Goal: Information Seeking & Learning: Learn about a topic

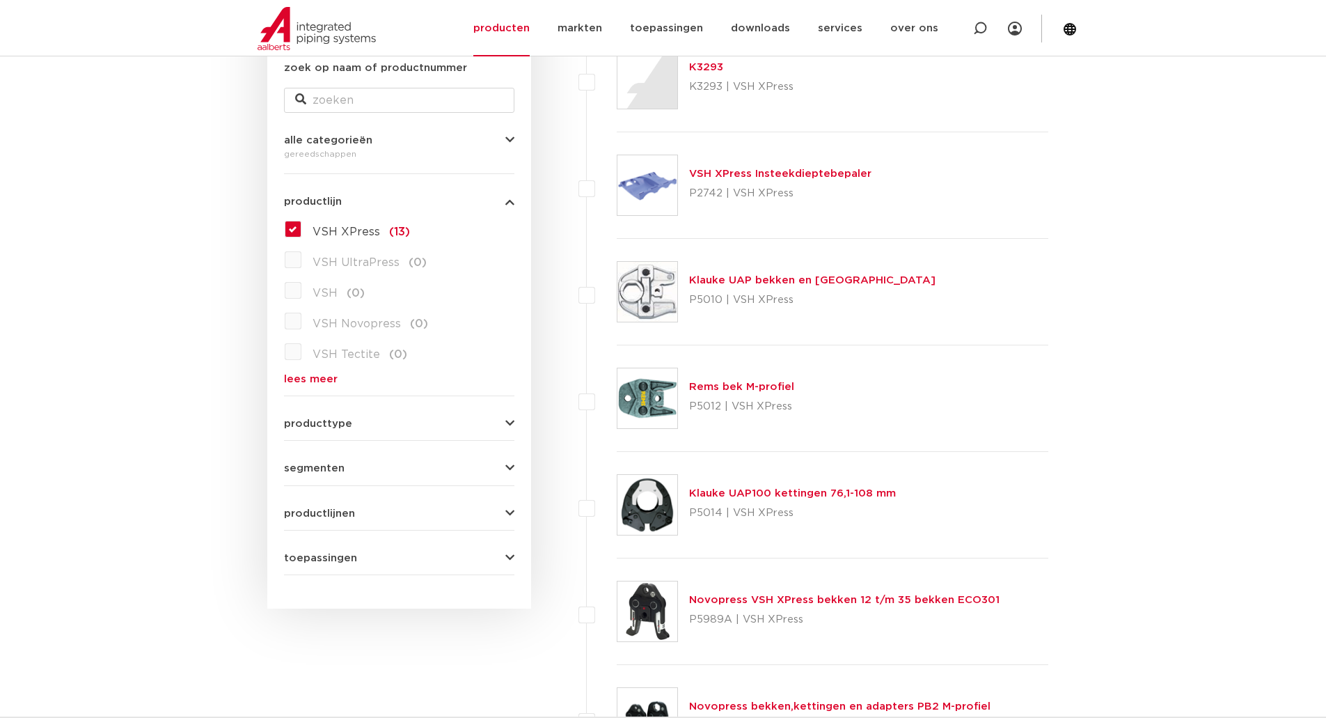
scroll to position [278, 0]
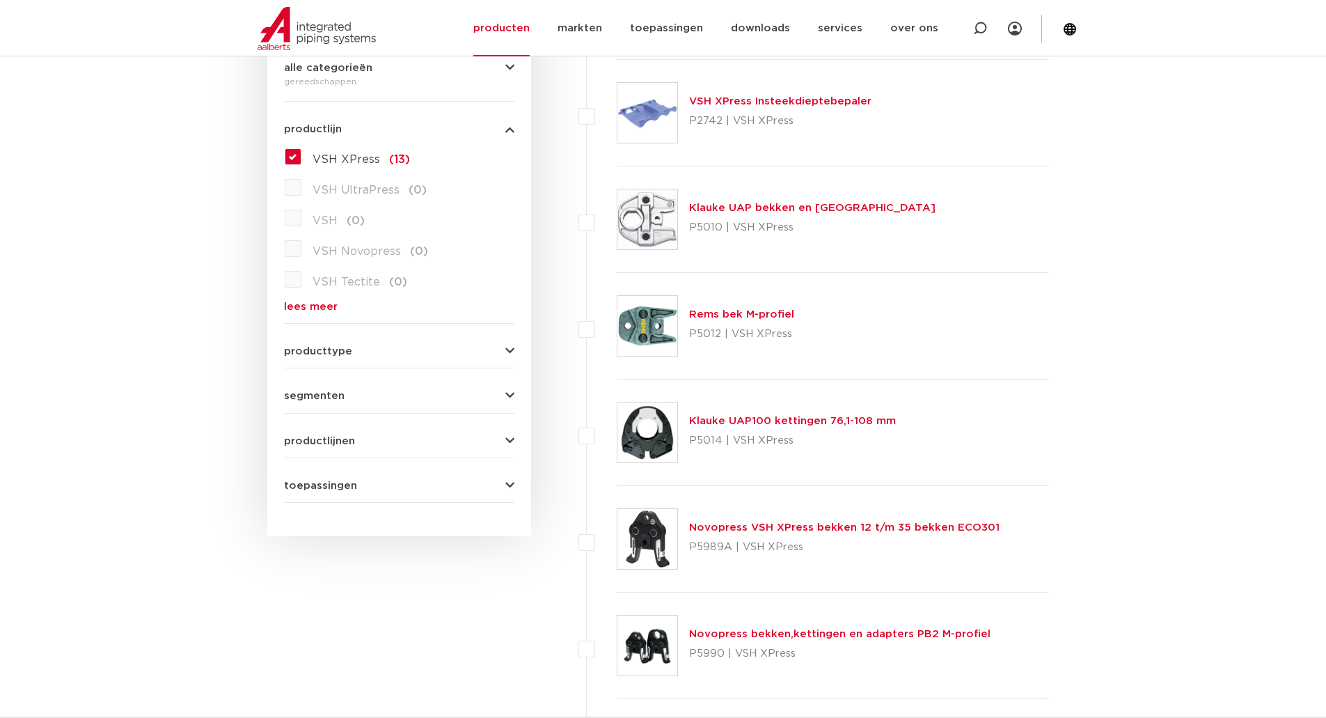
click at [296, 306] on link "lees meer" at bounding box center [399, 306] width 230 height 10
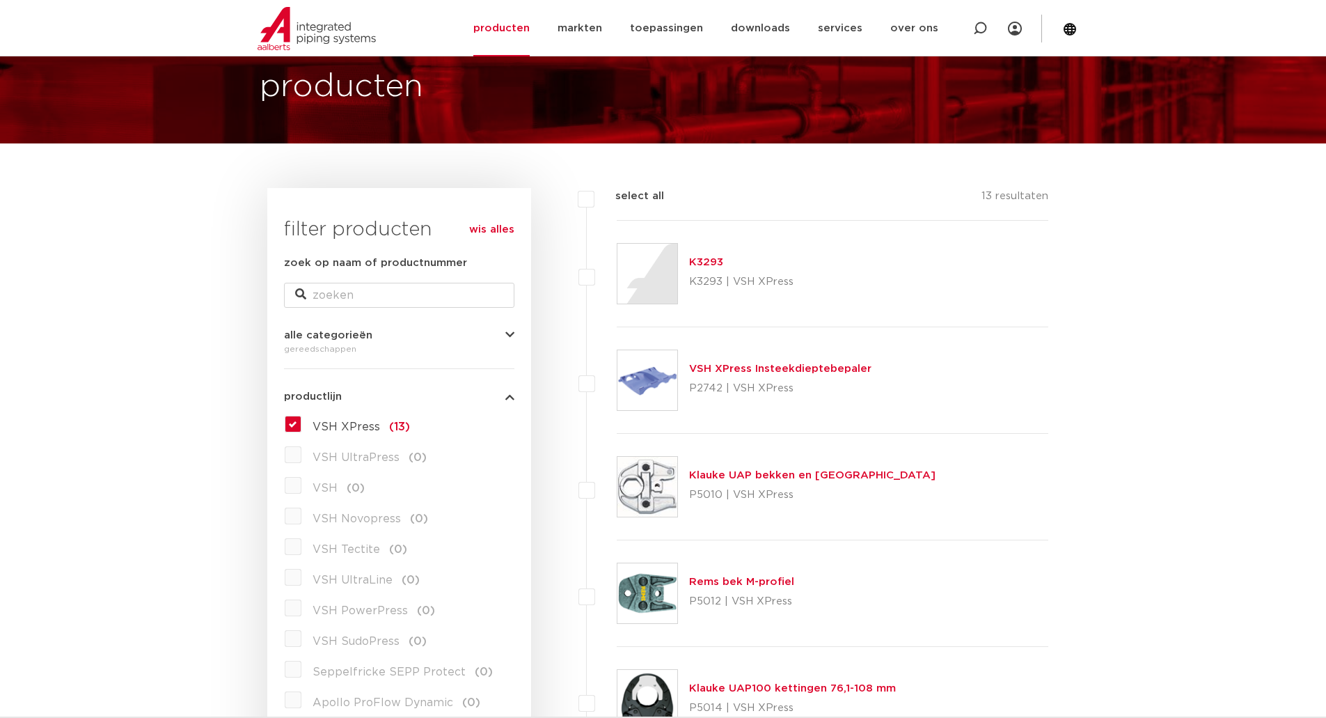
scroll to position [70, 0]
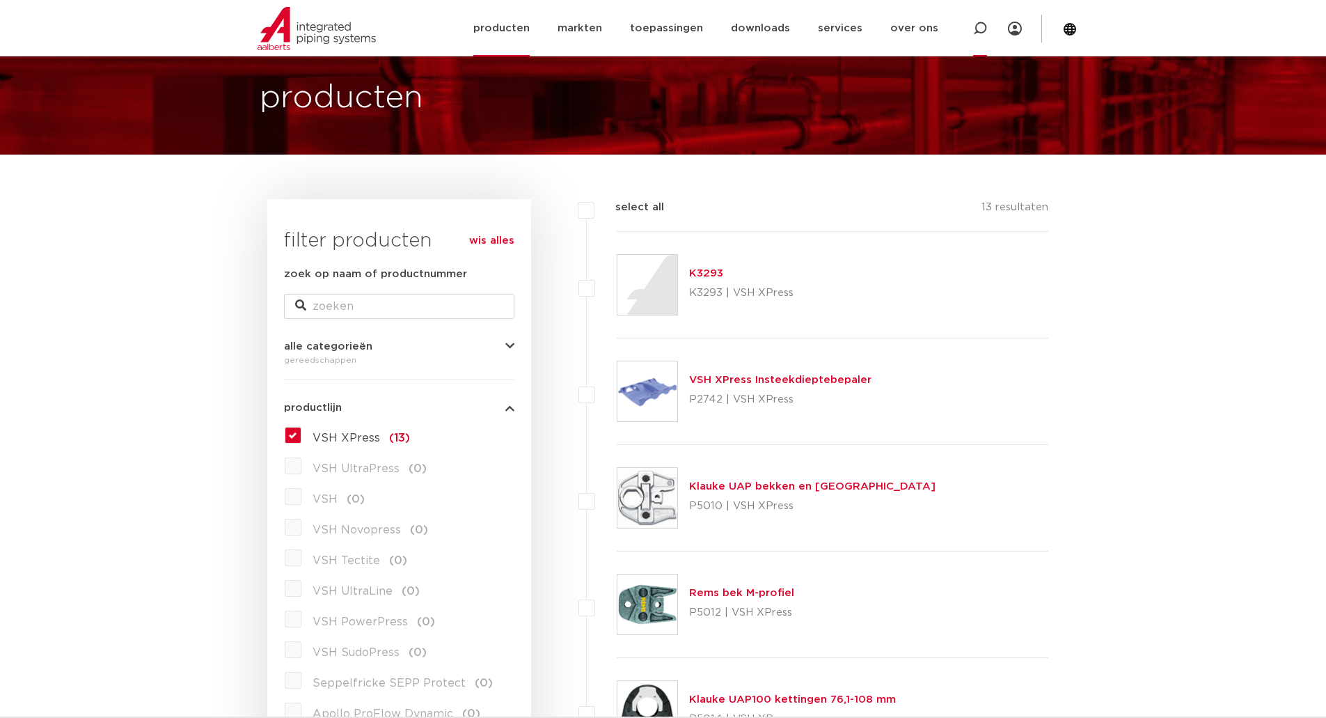
click at [979, 28] on icon at bounding box center [980, 29] width 14 height 14
click at [658, 29] on input "Zoeken" at bounding box center [774, 27] width 438 height 28
type input "xpress 42 sok"
click button "Zoeken" at bounding box center [0, 0] width 0 height 0
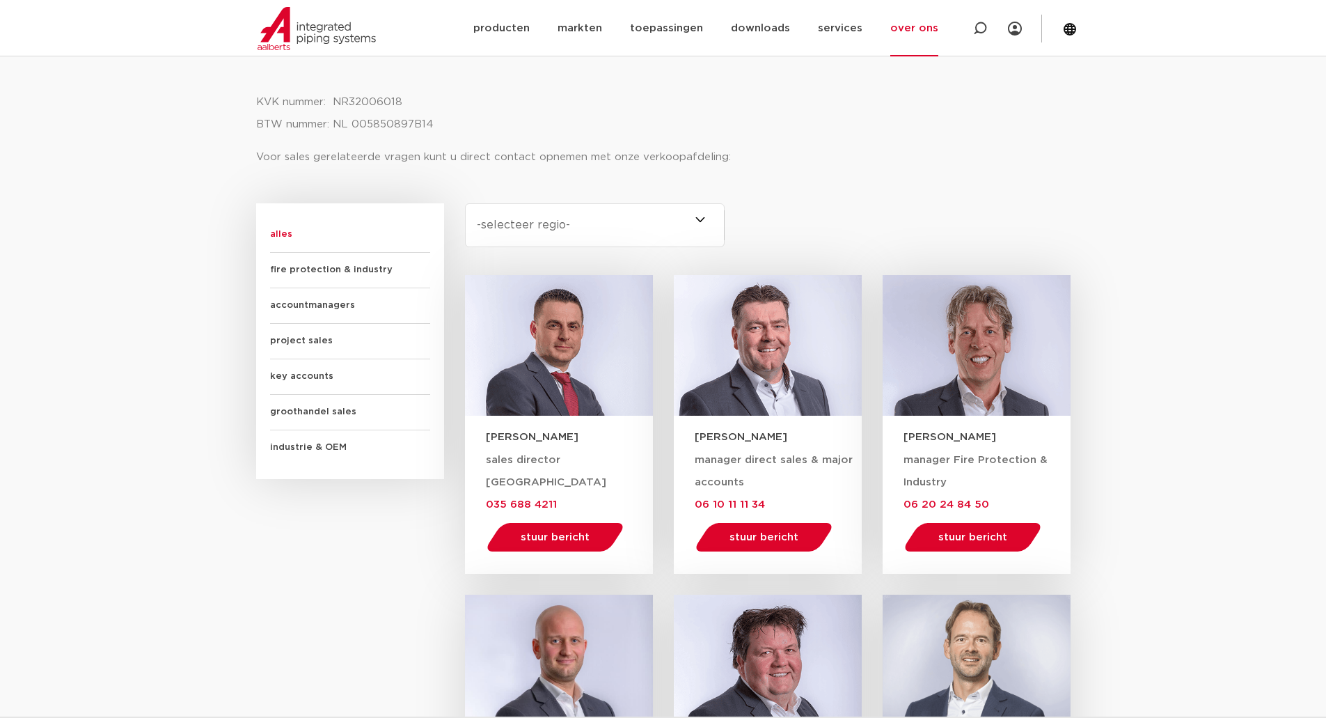
scroll to position [696, 0]
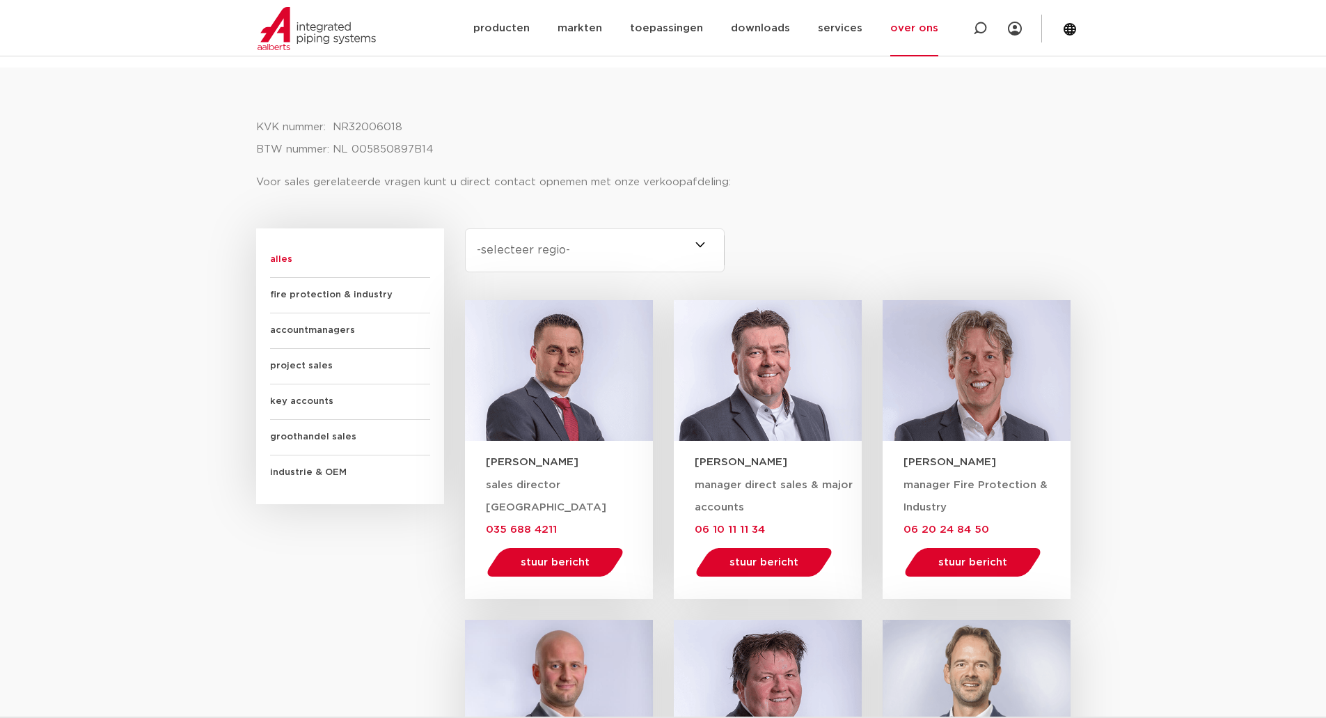
click at [299, 331] on span "accountmanagers" at bounding box center [350, 330] width 160 height 35
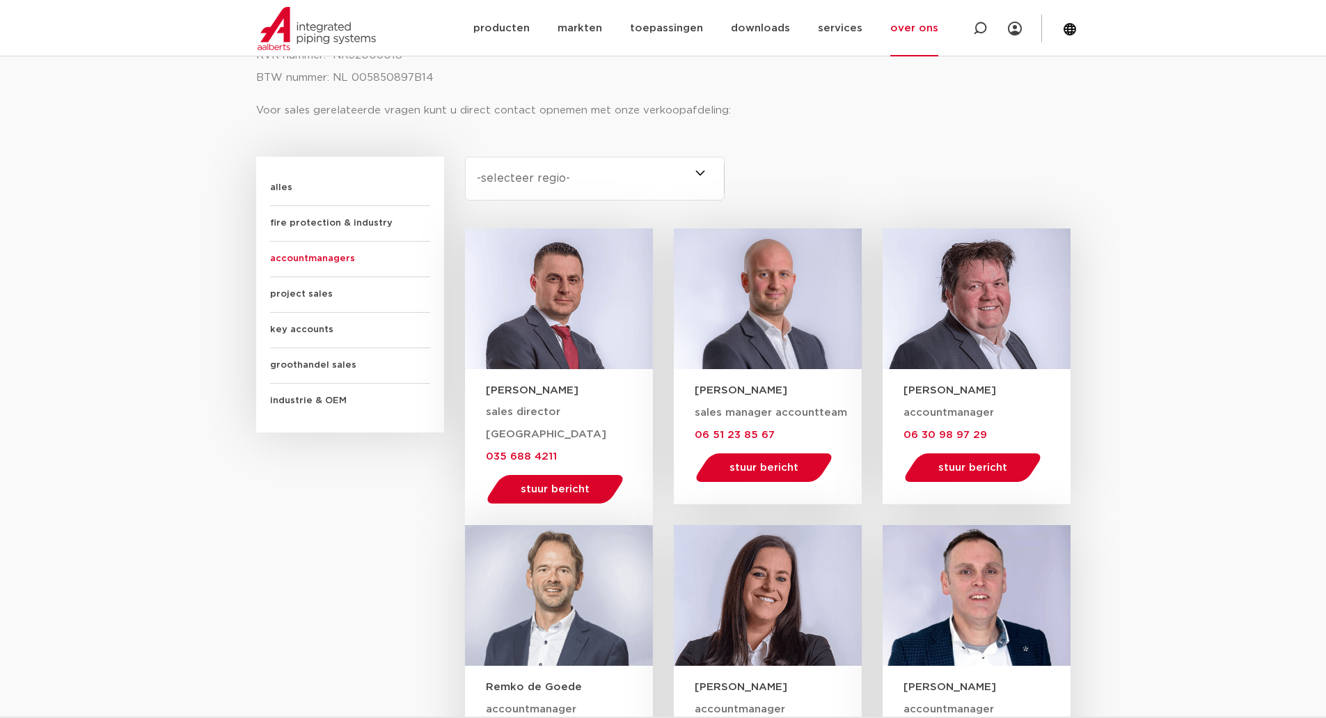
scroll to position [766, 0]
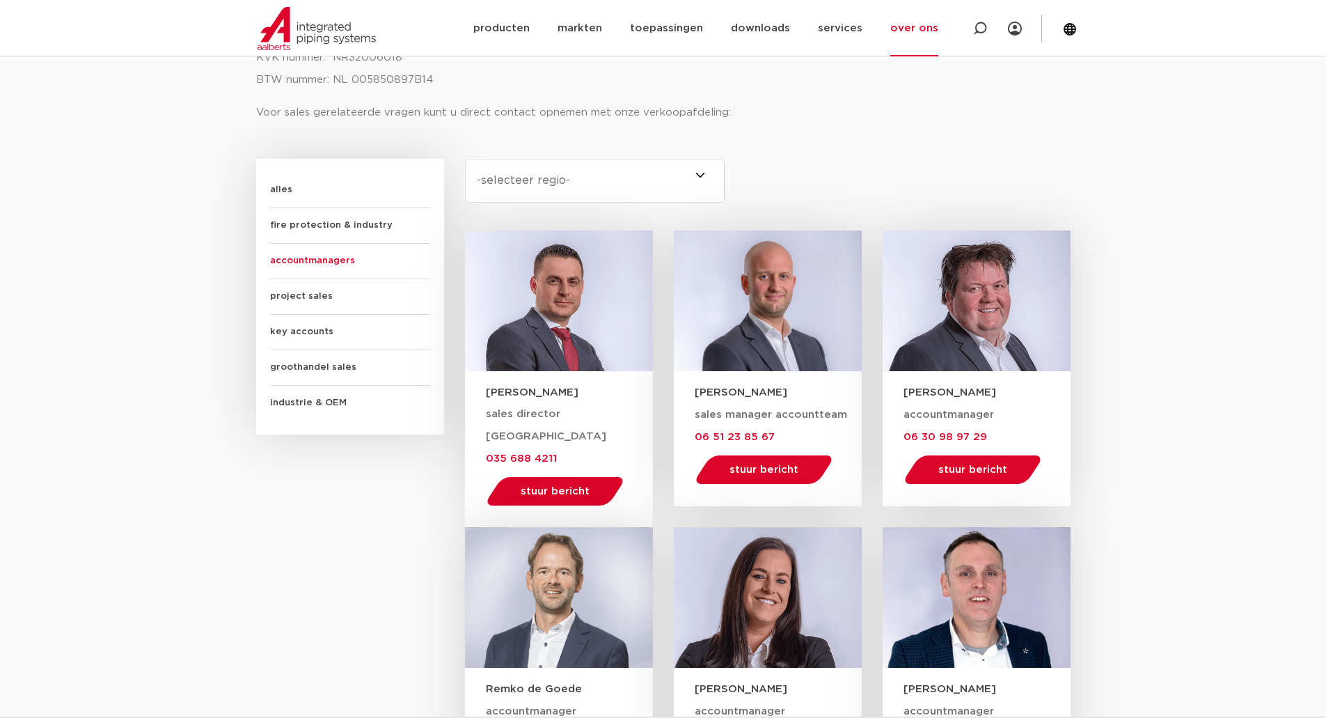
click at [289, 294] on span "project sales" at bounding box center [350, 296] width 160 height 35
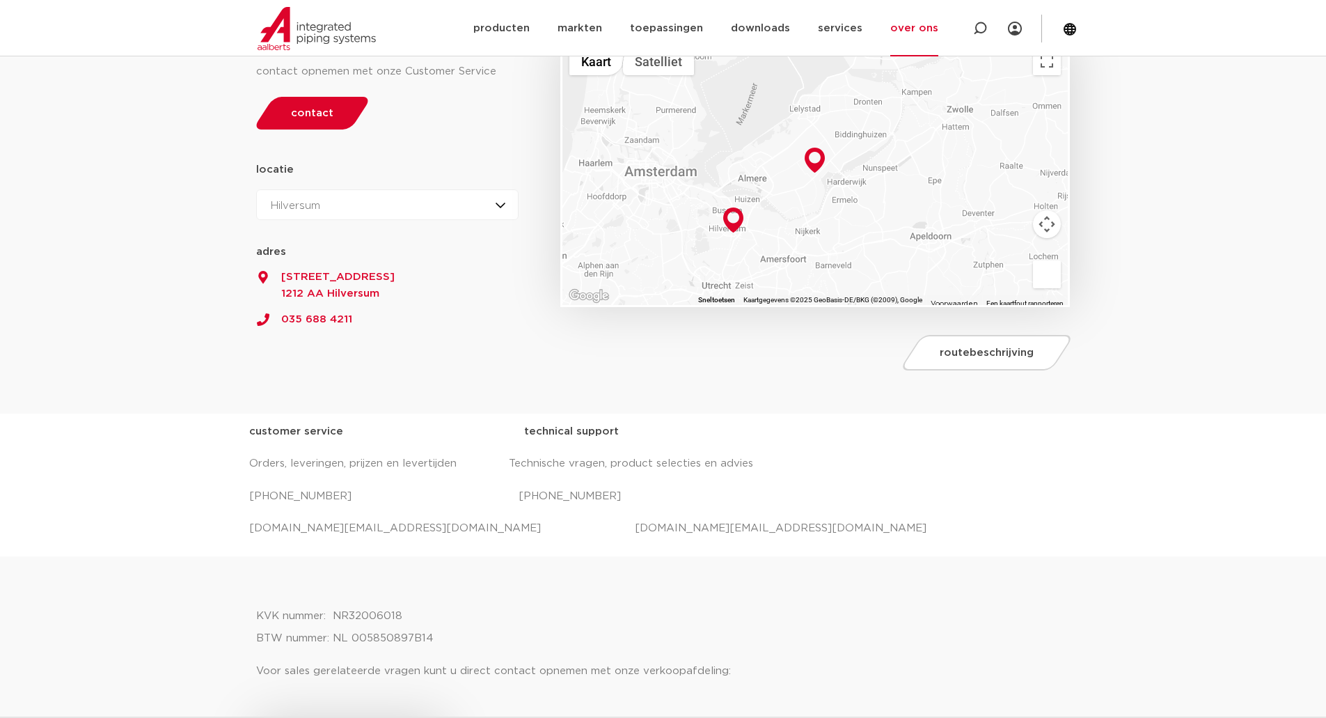
scroll to position [209, 0]
click at [629, 527] on p "salessupport.nl@aalberts-ips.com projecten.nl@aalberts-ips.com" at bounding box center [663, 527] width 828 height 22
click at [756, 541] on div "customer service technical support Orders, leveringen, prijzen en levertijden T…" at bounding box center [663, 483] width 828 height 129
drag, startPoint x: 507, startPoint y: 528, endPoint x: 665, endPoint y: 525, distance: 158.7
click at [665, 525] on p "salessupport.nl@aalberts-ips.com projecten.nl@aalberts-ips.com" at bounding box center [663, 527] width 828 height 22
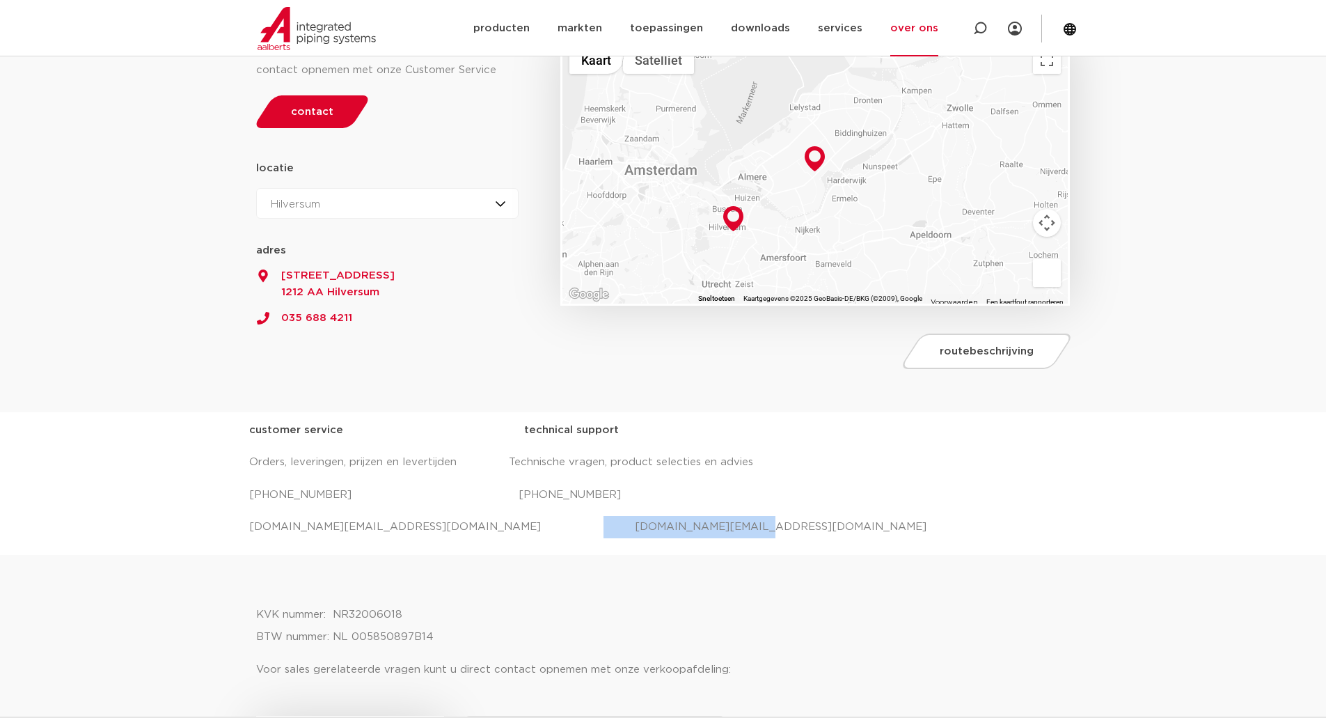
copy p "projecten.nl@aalberts-ips.com"
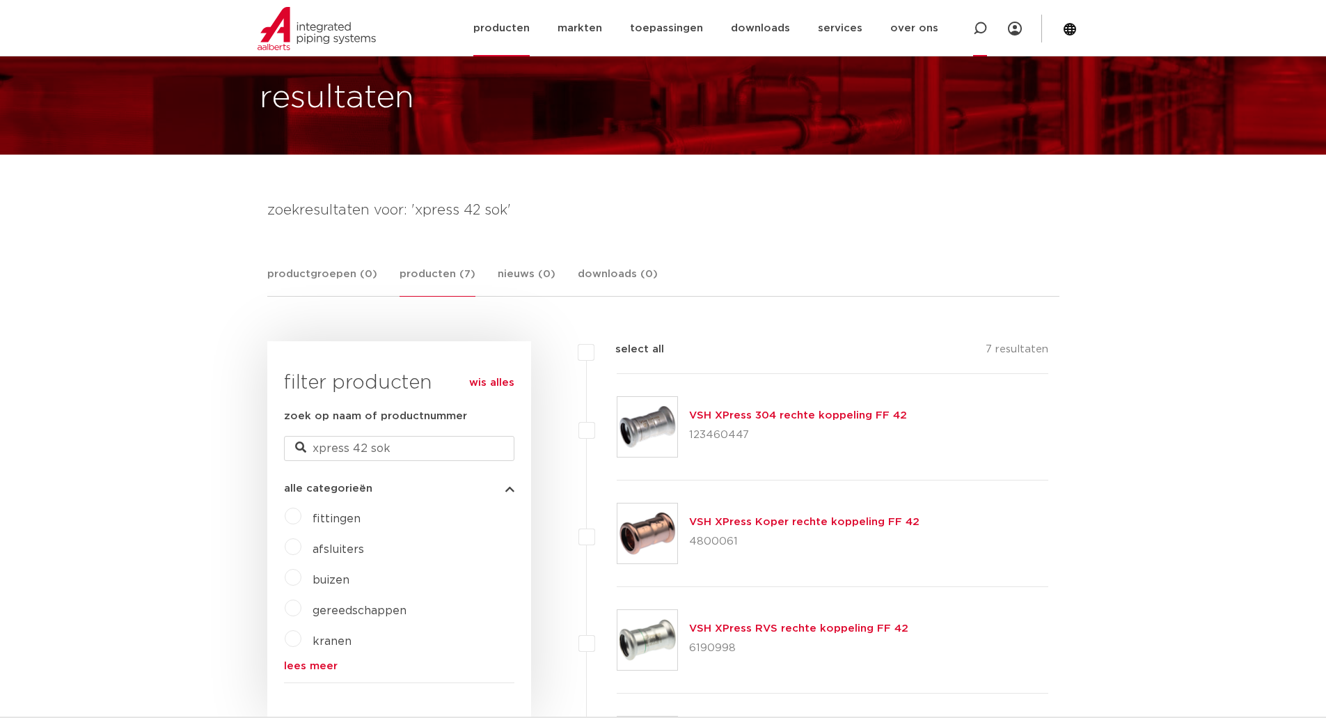
click at [976, 26] on icon at bounding box center [980, 28] width 17 height 17
type input "powerpress"
click button "Zoeken" at bounding box center [0, 0] width 0 height 0
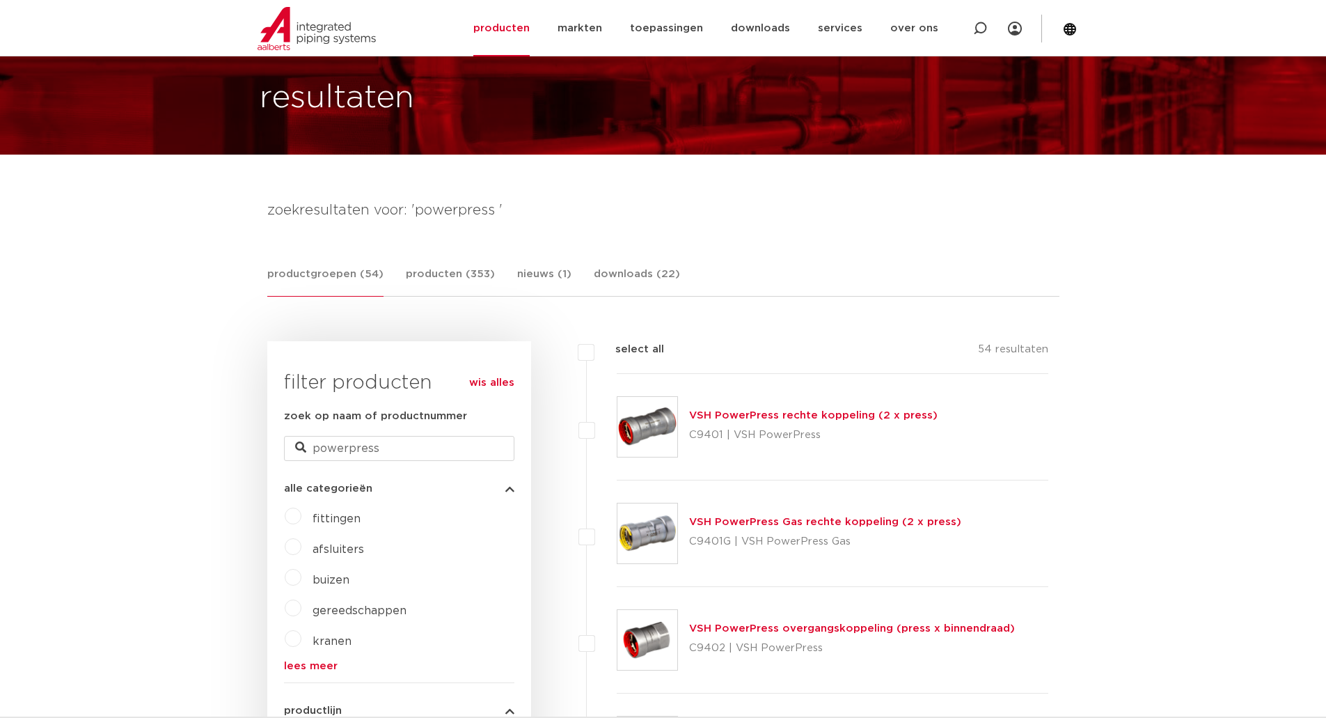
scroll to position [70, 0]
click at [832, 416] on link "VSH PowerPress rechte koppeling (2 x press)" at bounding box center [813, 415] width 248 height 10
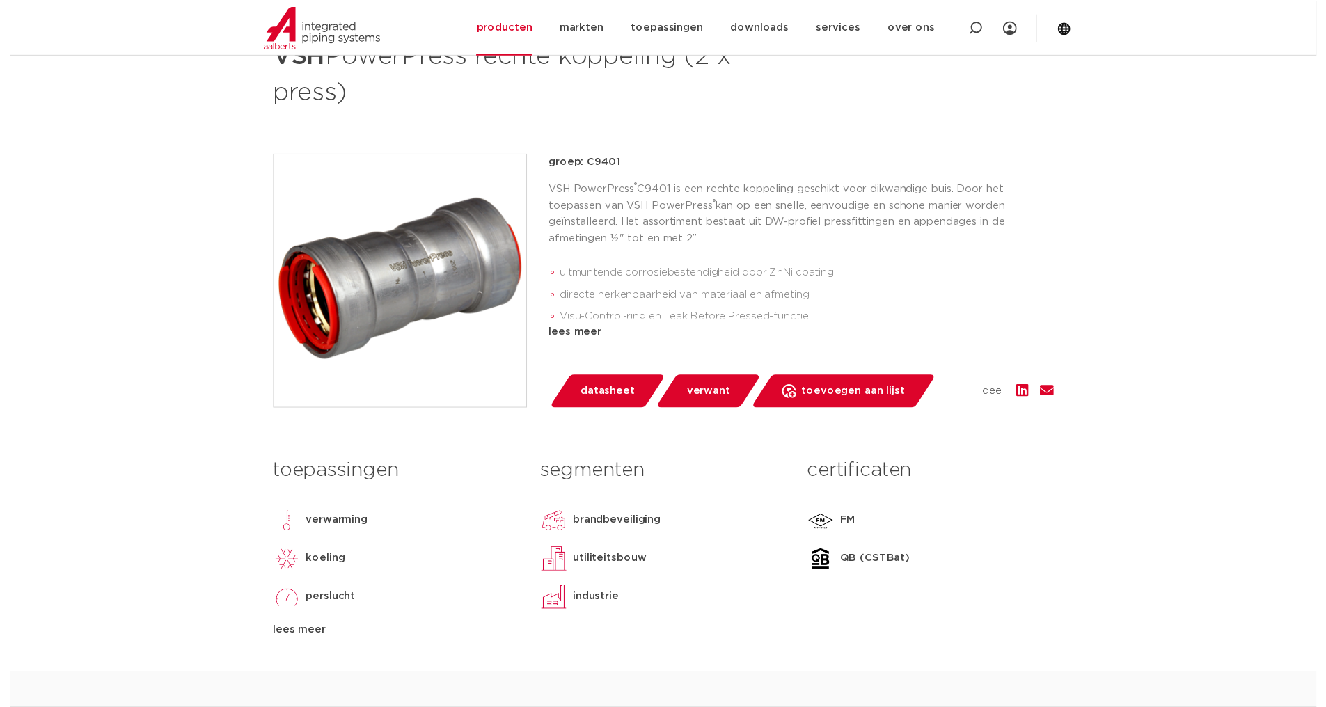
scroll to position [348, 0]
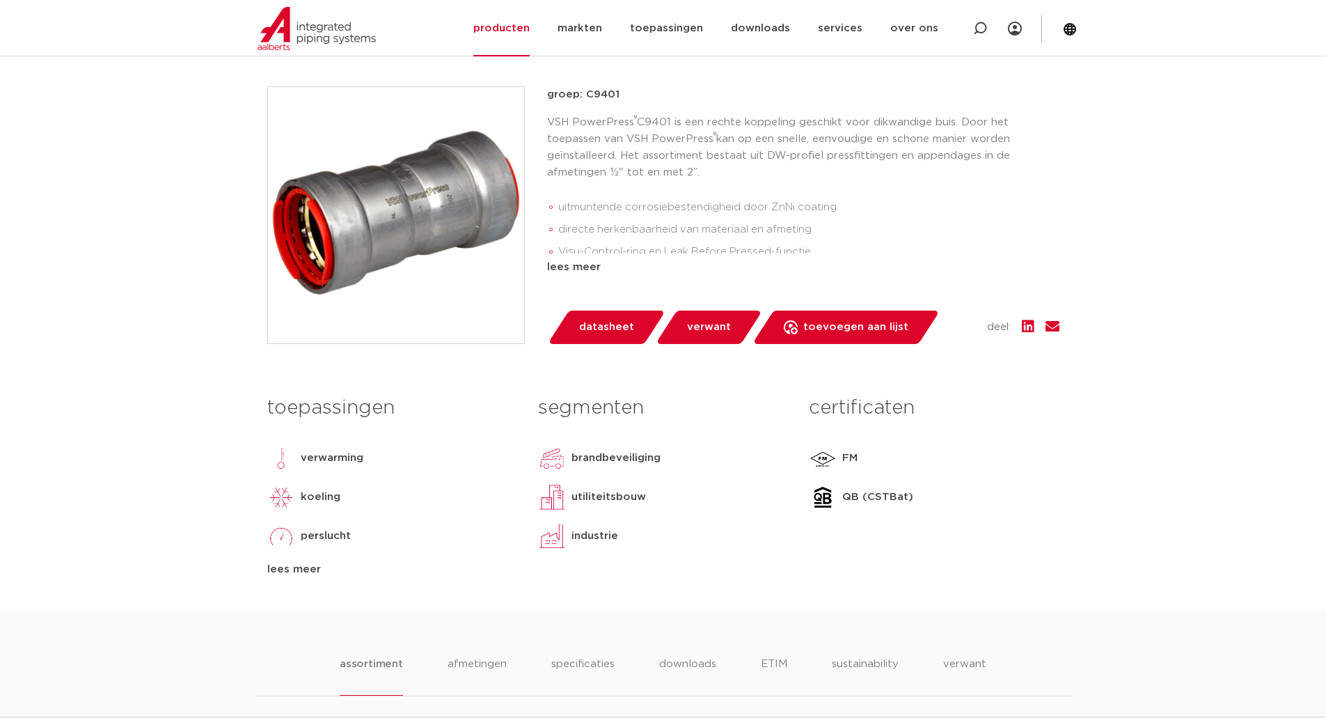
click at [615, 332] on span "datasheet" at bounding box center [606, 327] width 55 height 22
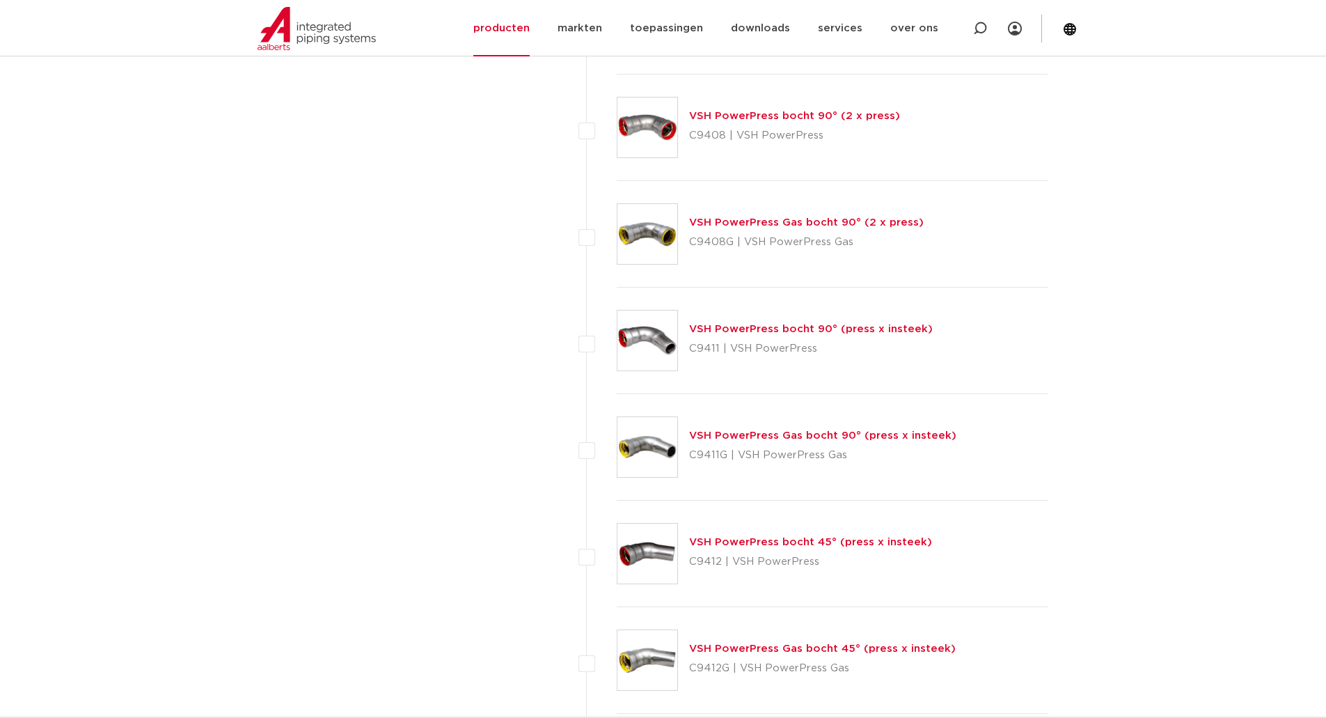
scroll to position [1462, 0]
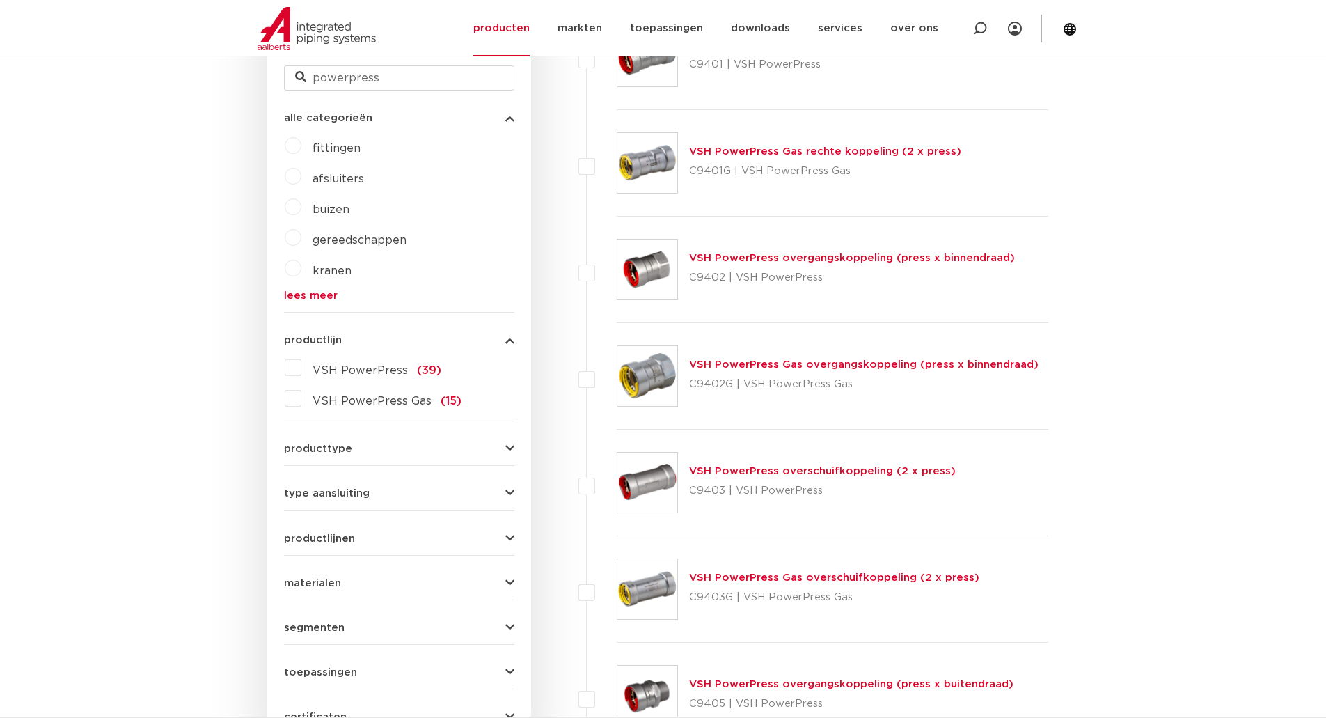
scroll to position [418, 0]
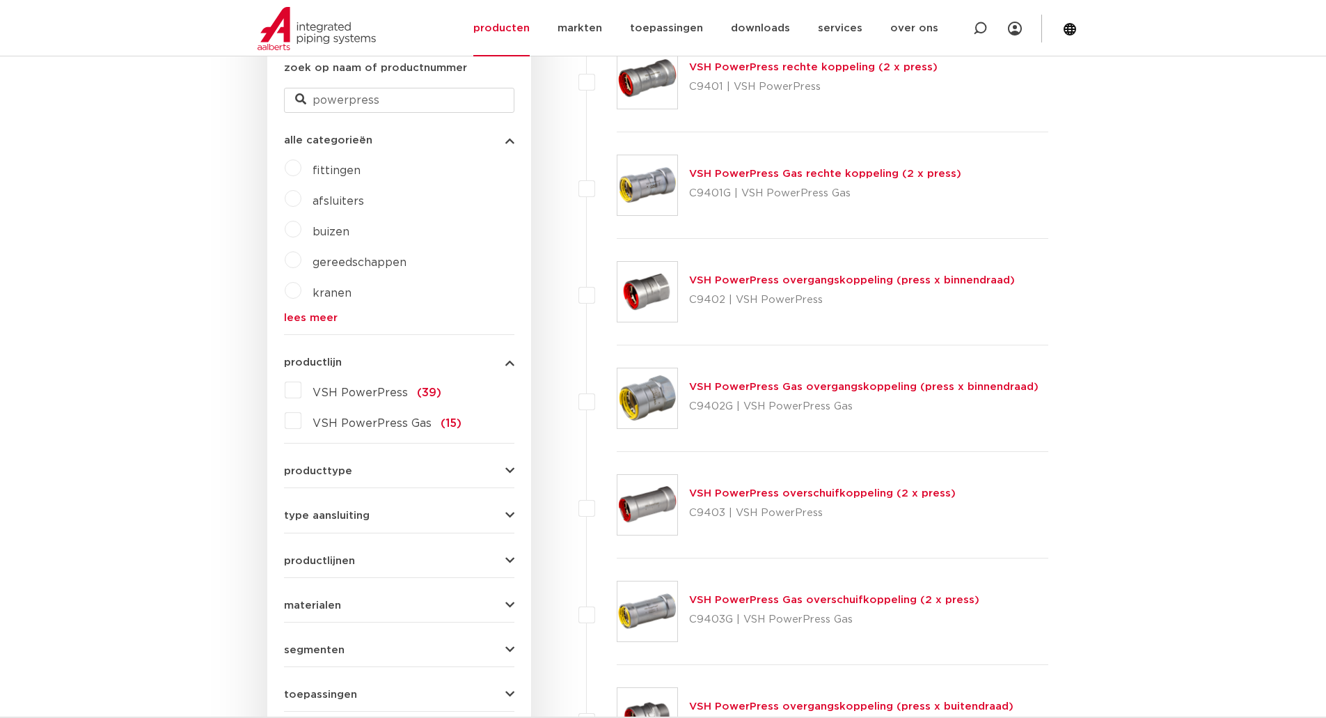
click at [301, 169] on label "fittingen" at bounding box center [330, 168] width 59 height 22
click at [301, 393] on label "VSH PowerPress (22)" at bounding box center [370, 390] width 139 height 22
click at [0, 0] on input "VSH PowerPress (22)" at bounding box center [0, 0] width 0 height 0
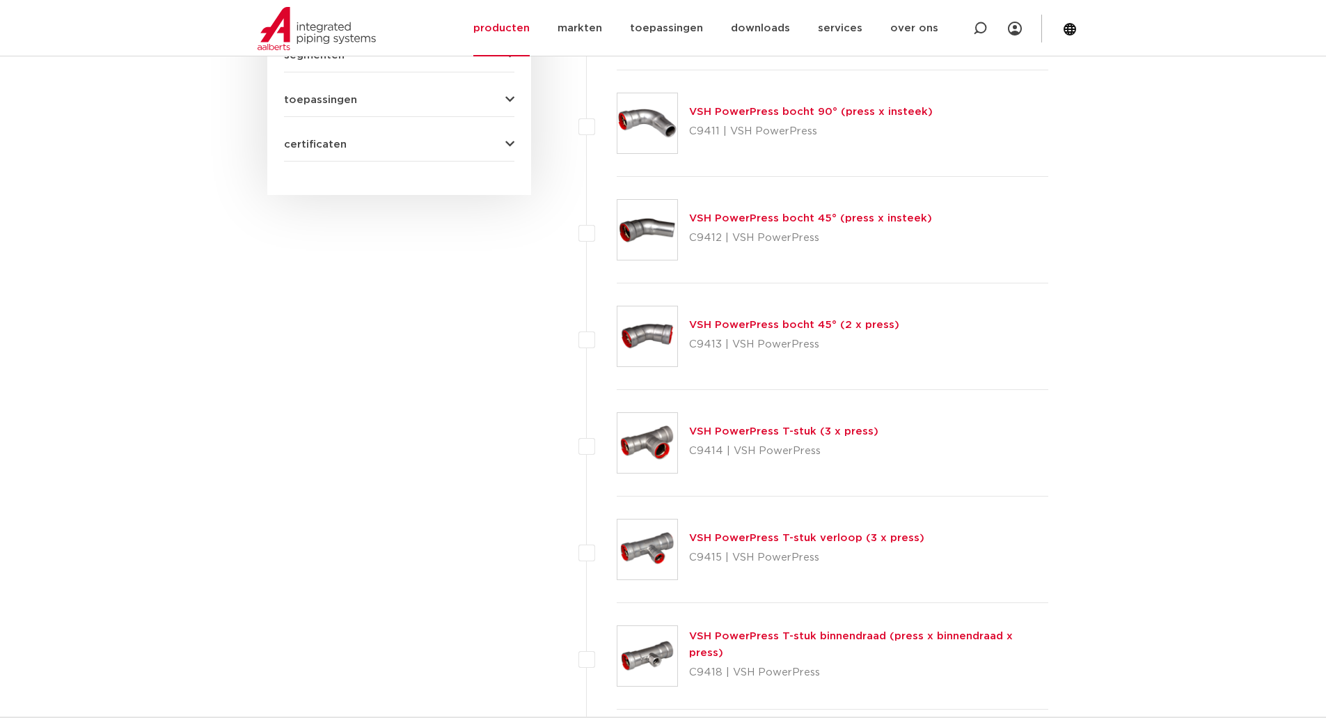
scroll to position [974, 0]
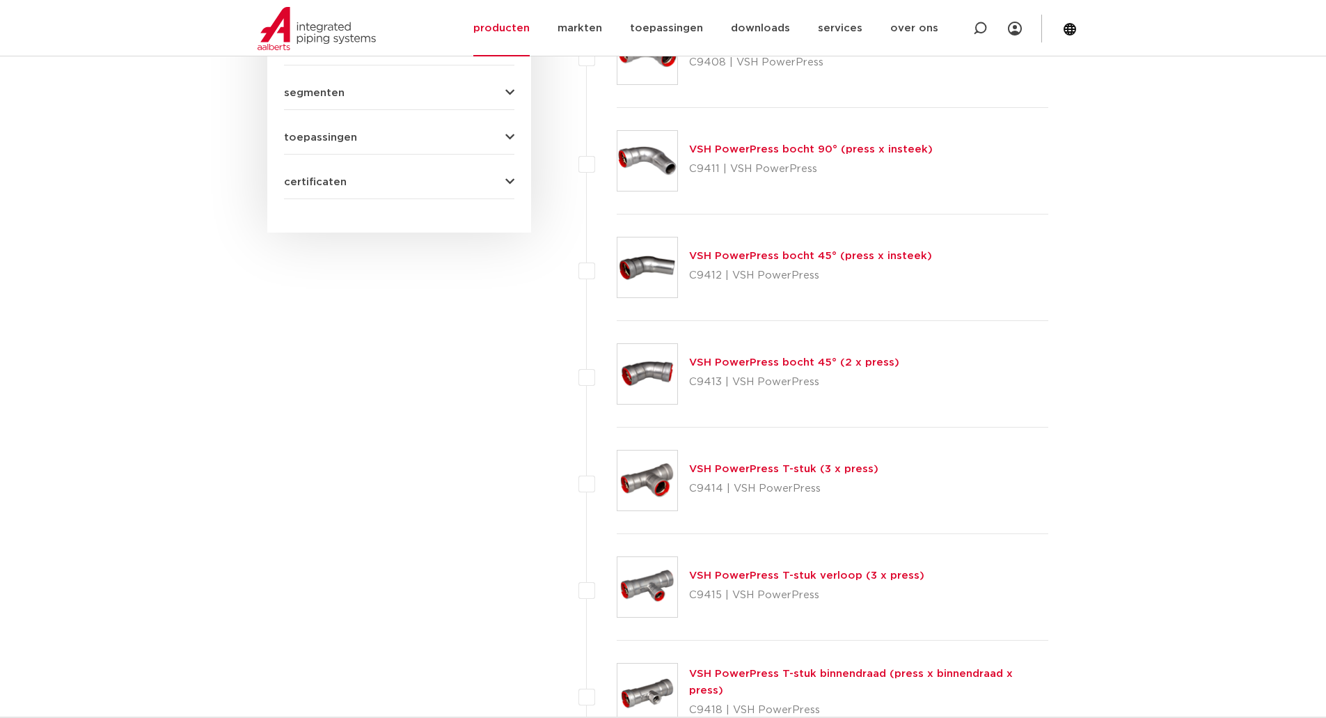
click at [735, 363] on link "VSH PowerPress bocht 45° (2 x press)" at bounding box center [794, 362] width 210 height 10
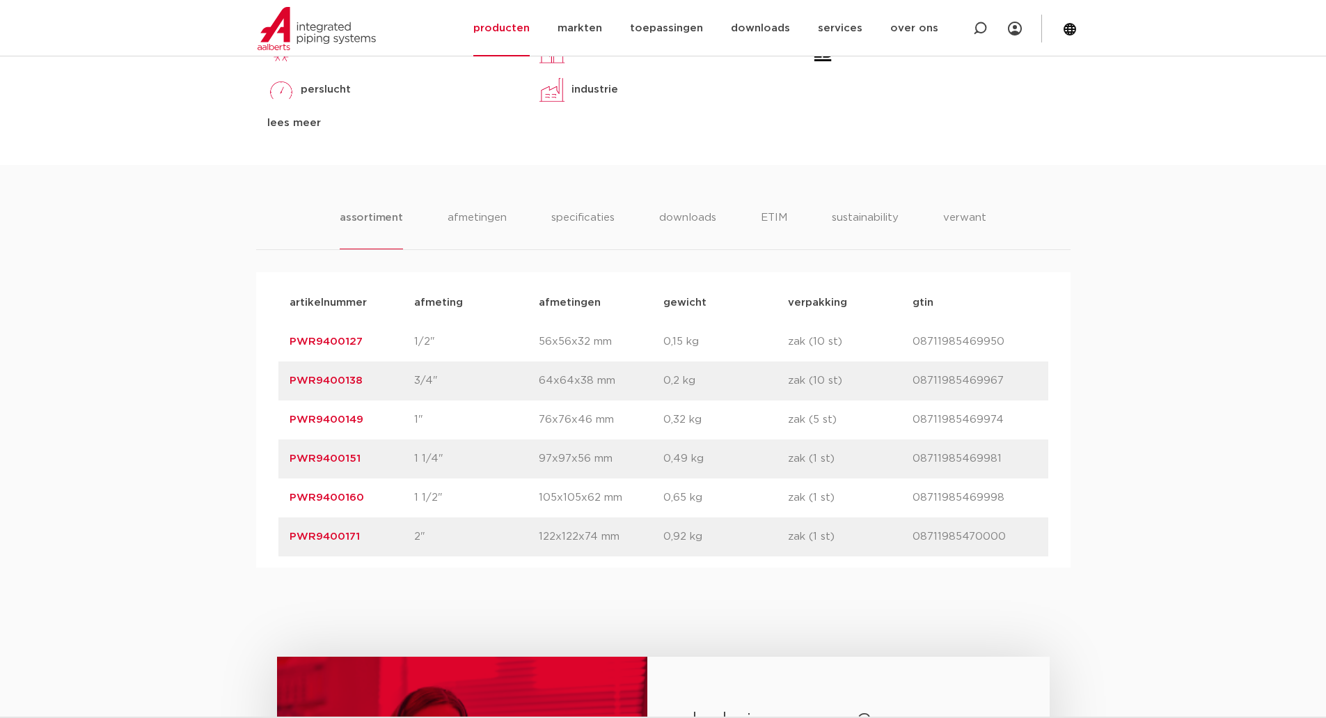
scroll to position [766, 0]
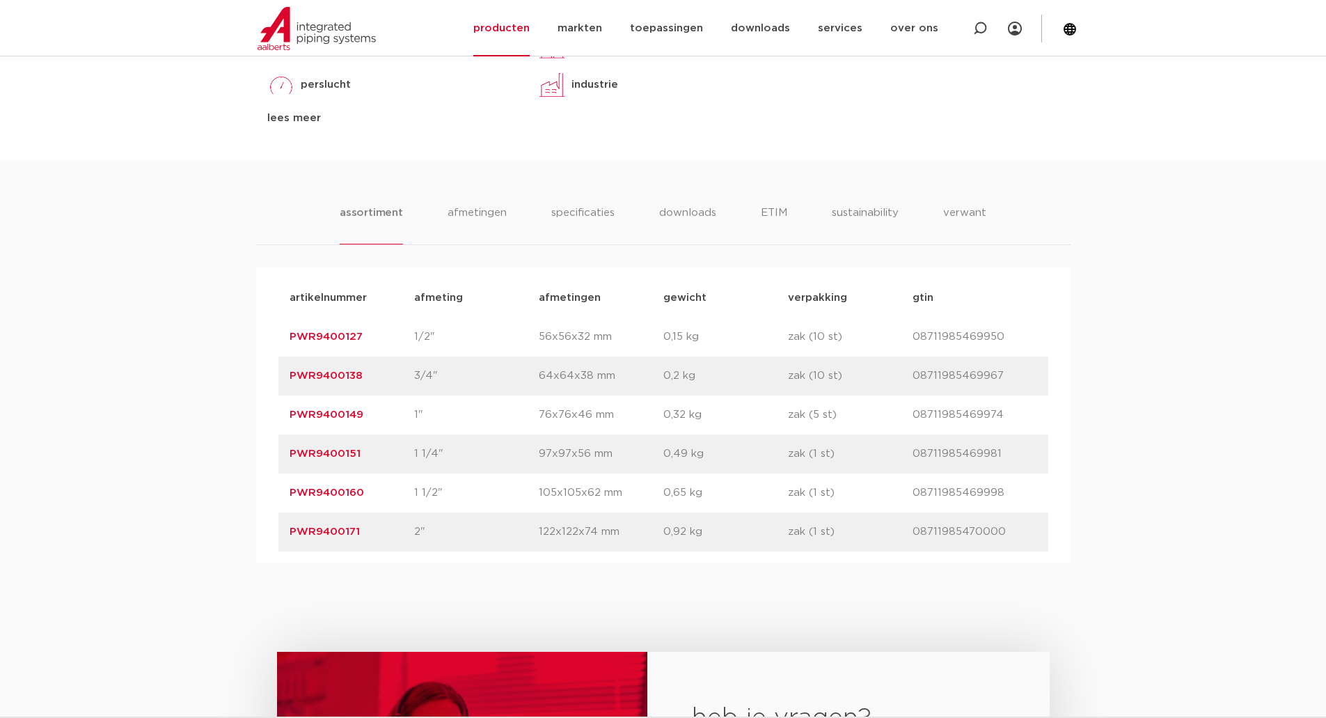
click at [116, 530] on div "assortiment afmetingen specificaties downloads ETIM sustainability verwant asso…" at bounding box center [663, 361] width 1326 height 402
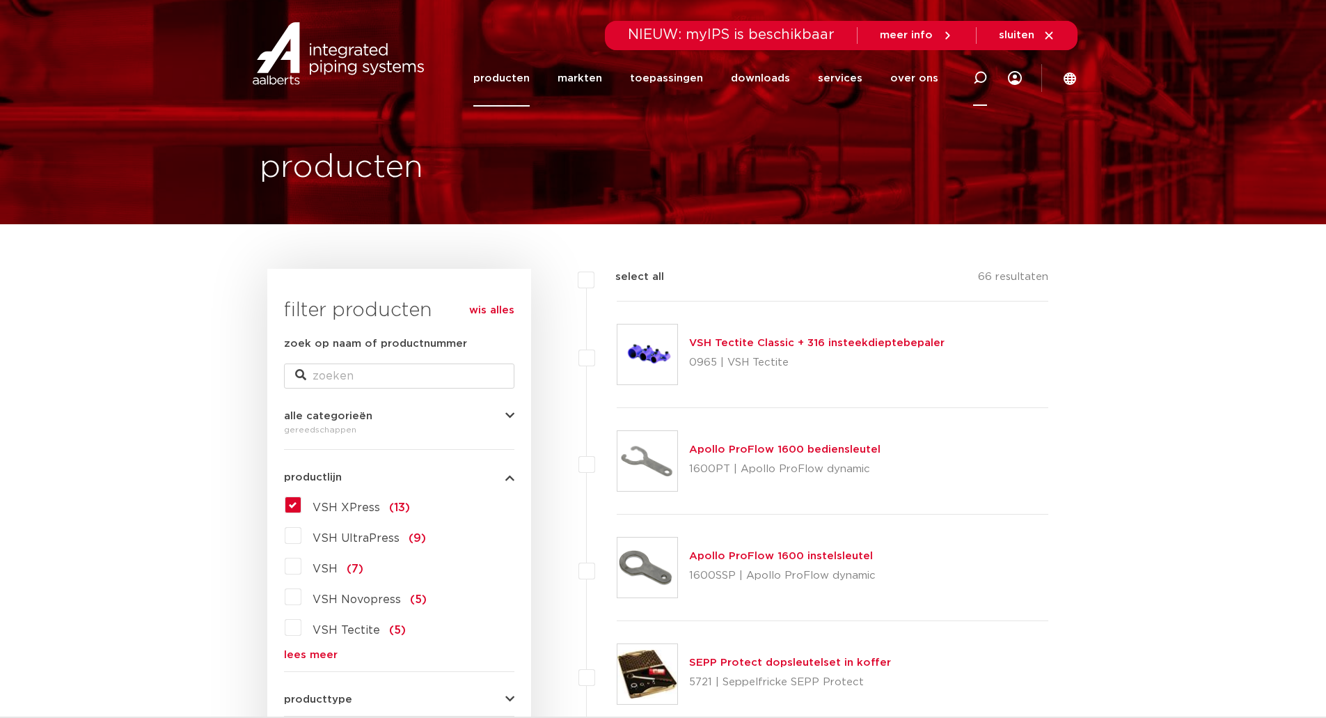
click at [978, 78] on icon at bounding box center [980, 78] width 14 height 14
click at [625, 73] on input "Zoeken" at bounding box center [772, 76] width 438 height 28
type input "xpress sok"
click button "Zoeken" at bounding box center [0, 0] width 0 height 0
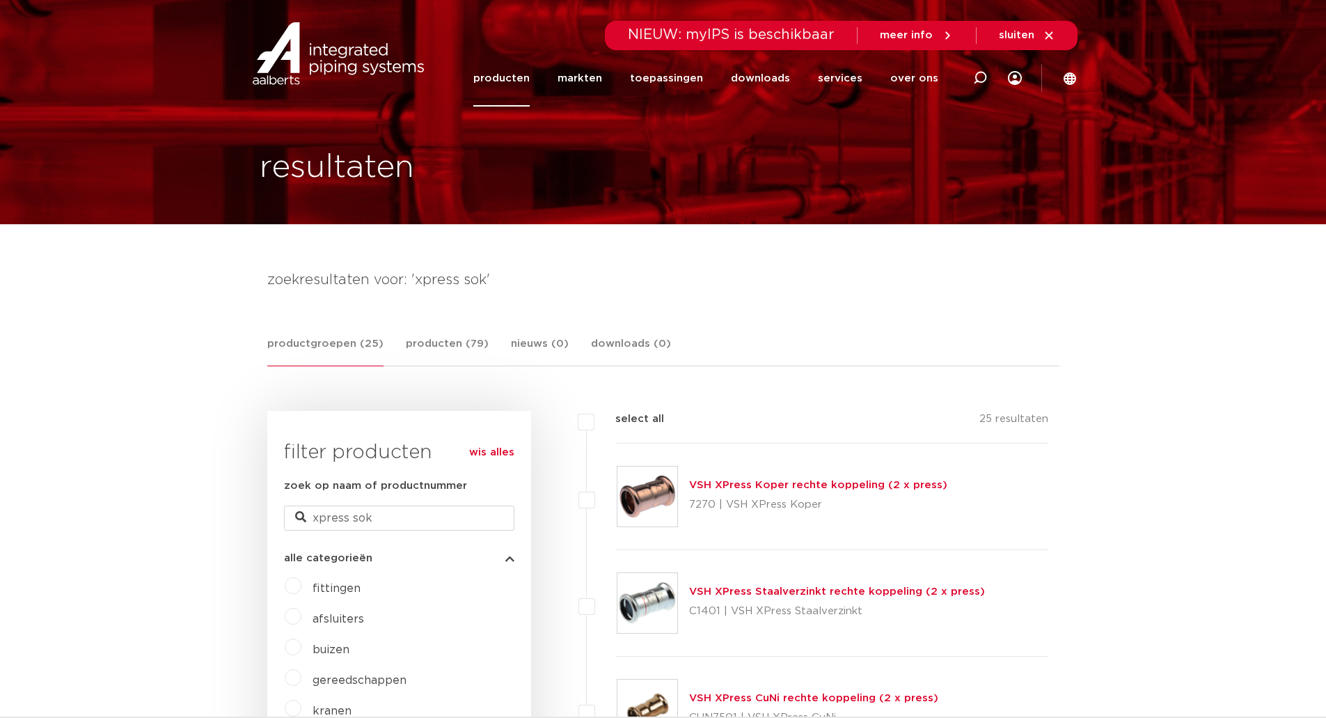
click at [776, 592] on link "VSH XPress Staalverzinkt rechte koppeling (2 x press)" at bounding box center [837, 591] width 296 height 10
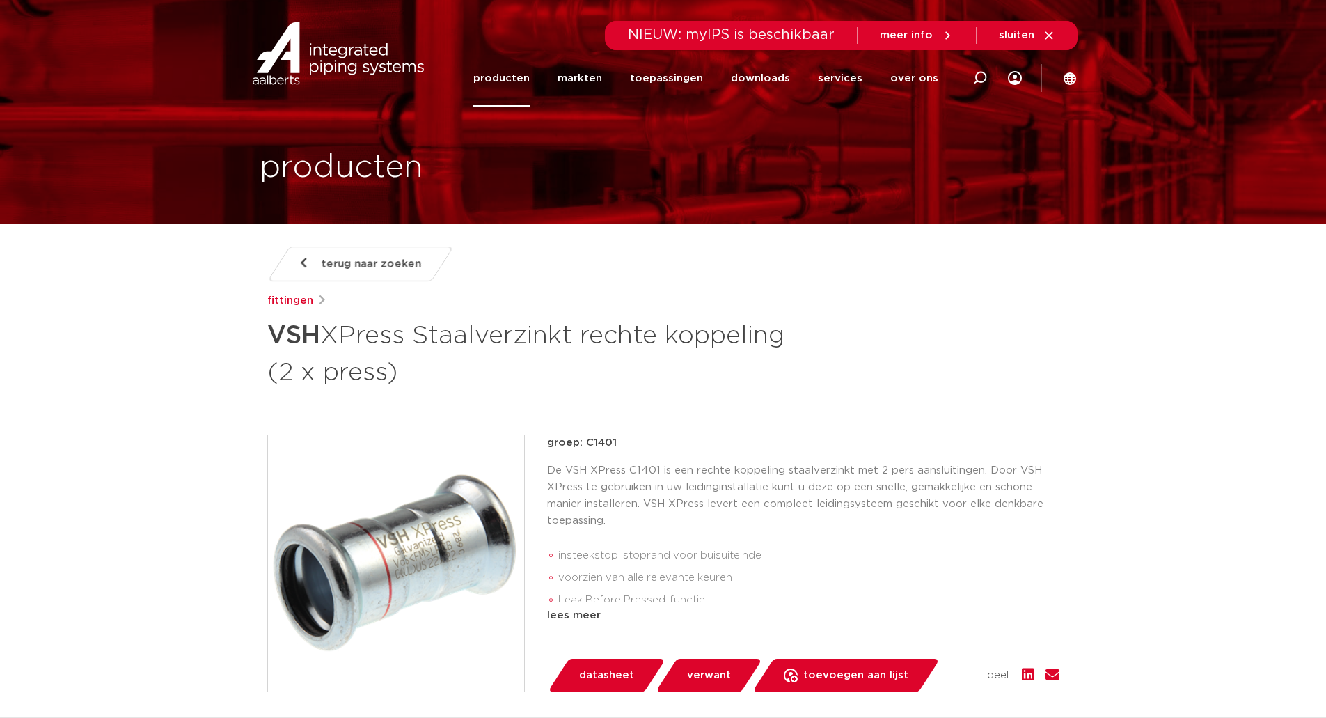
click at [606, 667] on span "datasheet" at bounding box center [606, 675] width 55 height 22
